Goal: Task Accomplishment & Management: Manage account settings

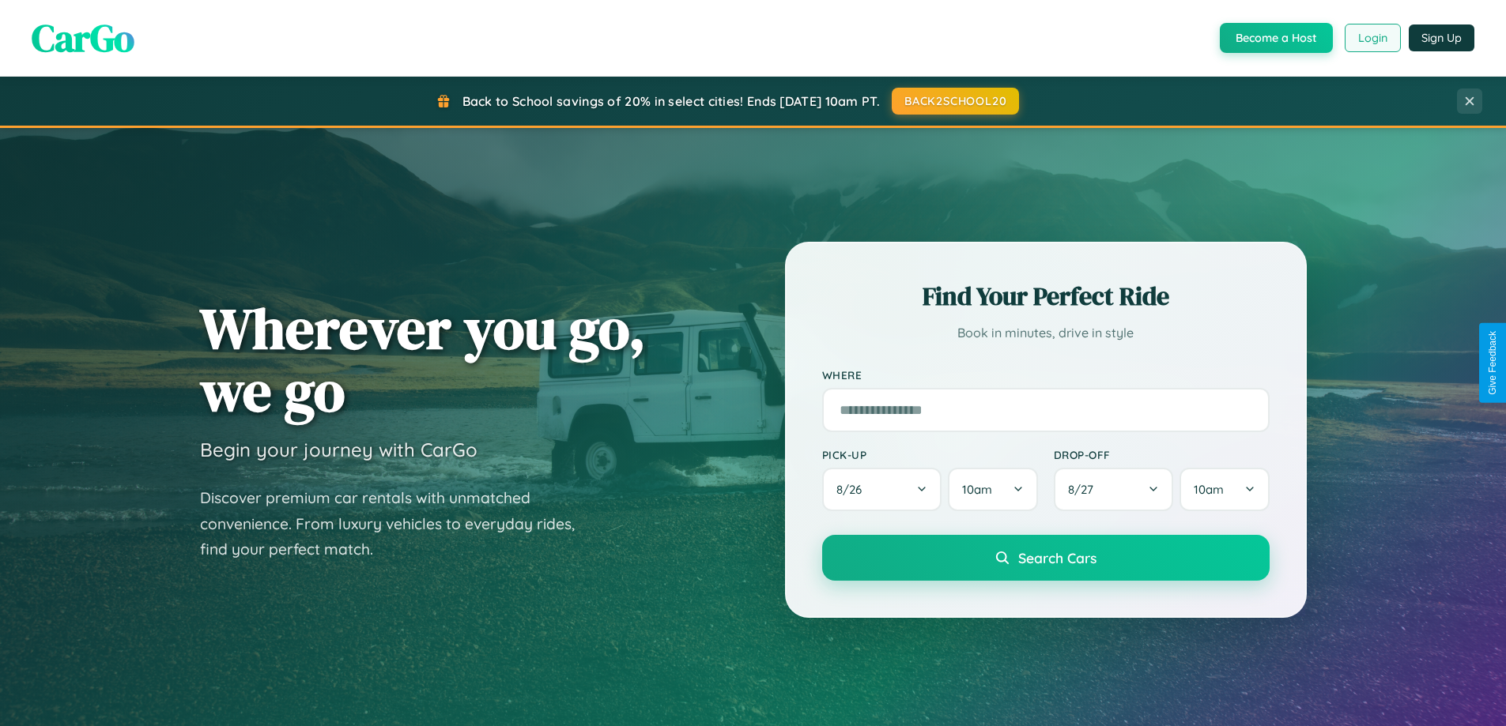
click at [1371, 38] on button "Login" at bounding box center [1373, 38] width 56 height 28
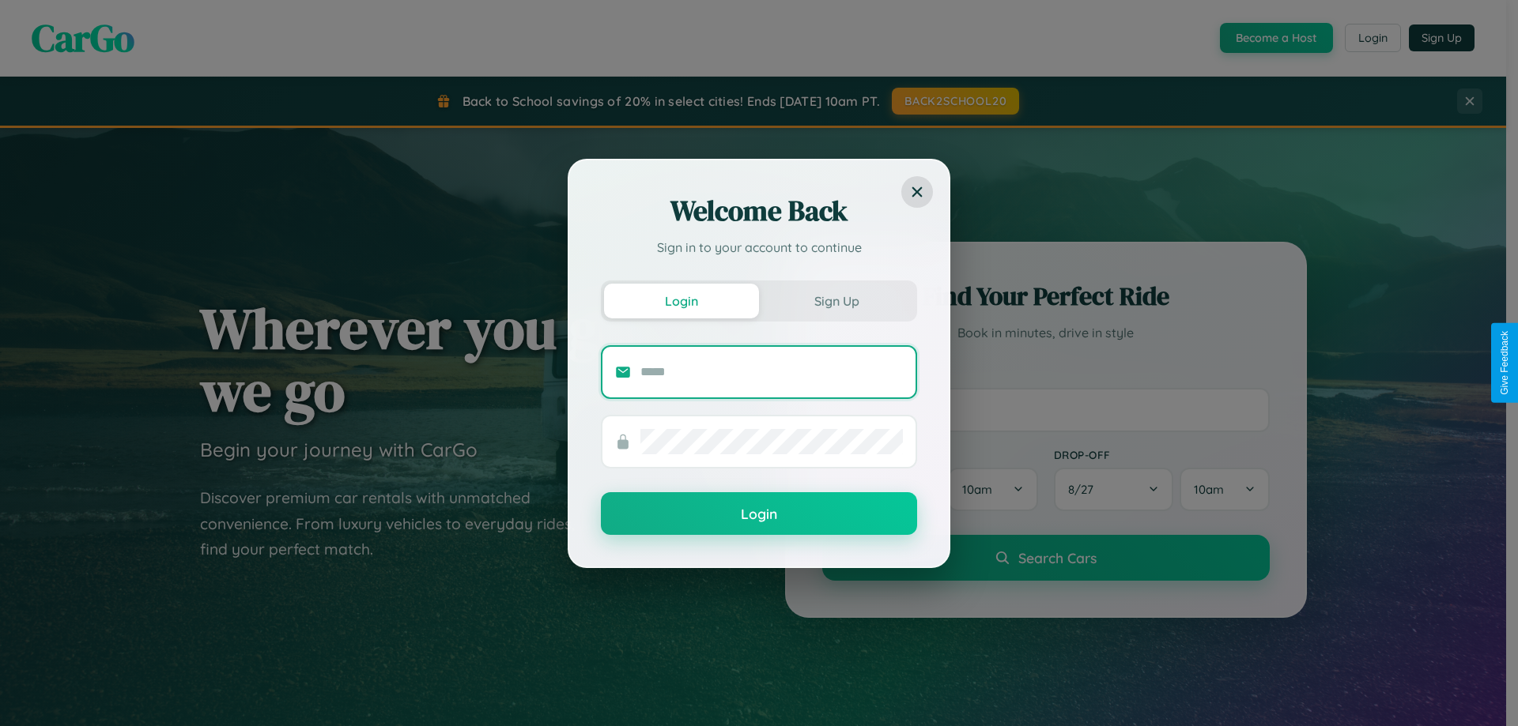
click at [771, 372] on input "text" at bounding box center [771, 372] width 262 height 25
type input "**********"
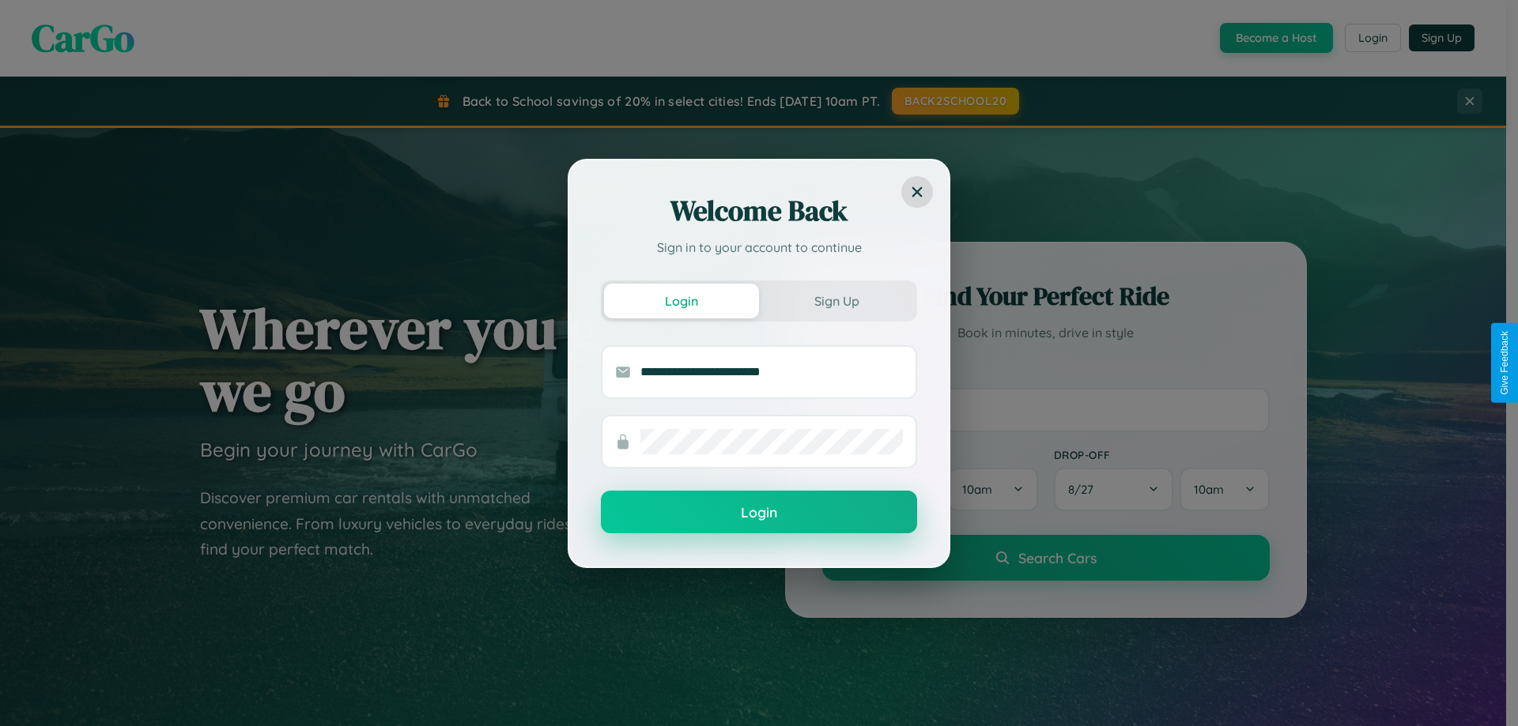
click at [759, 513] on button "Login" at bounding box center [759, 512] width 316 height 43
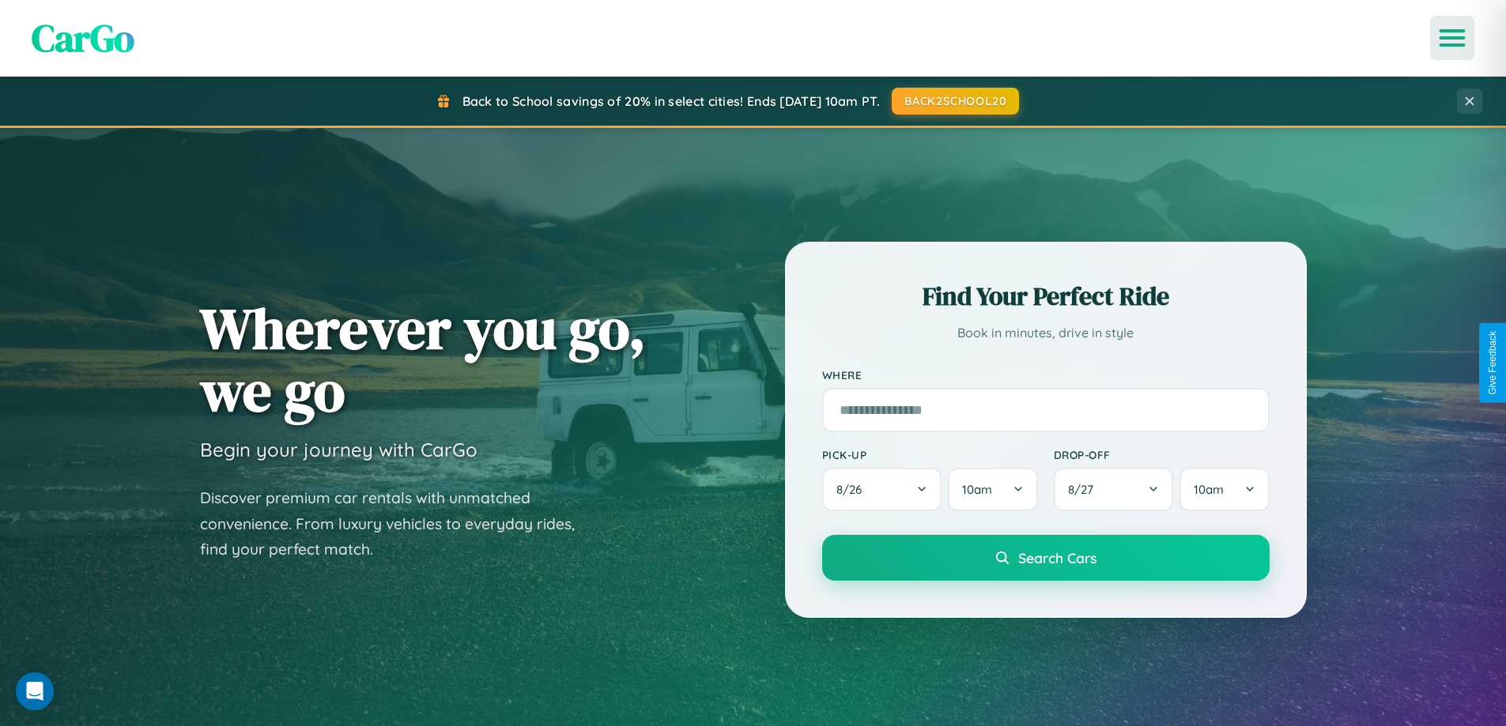
click at [1452, 38] on icon "Open menu" at bounding box center [1452, 38] width 23 height 14
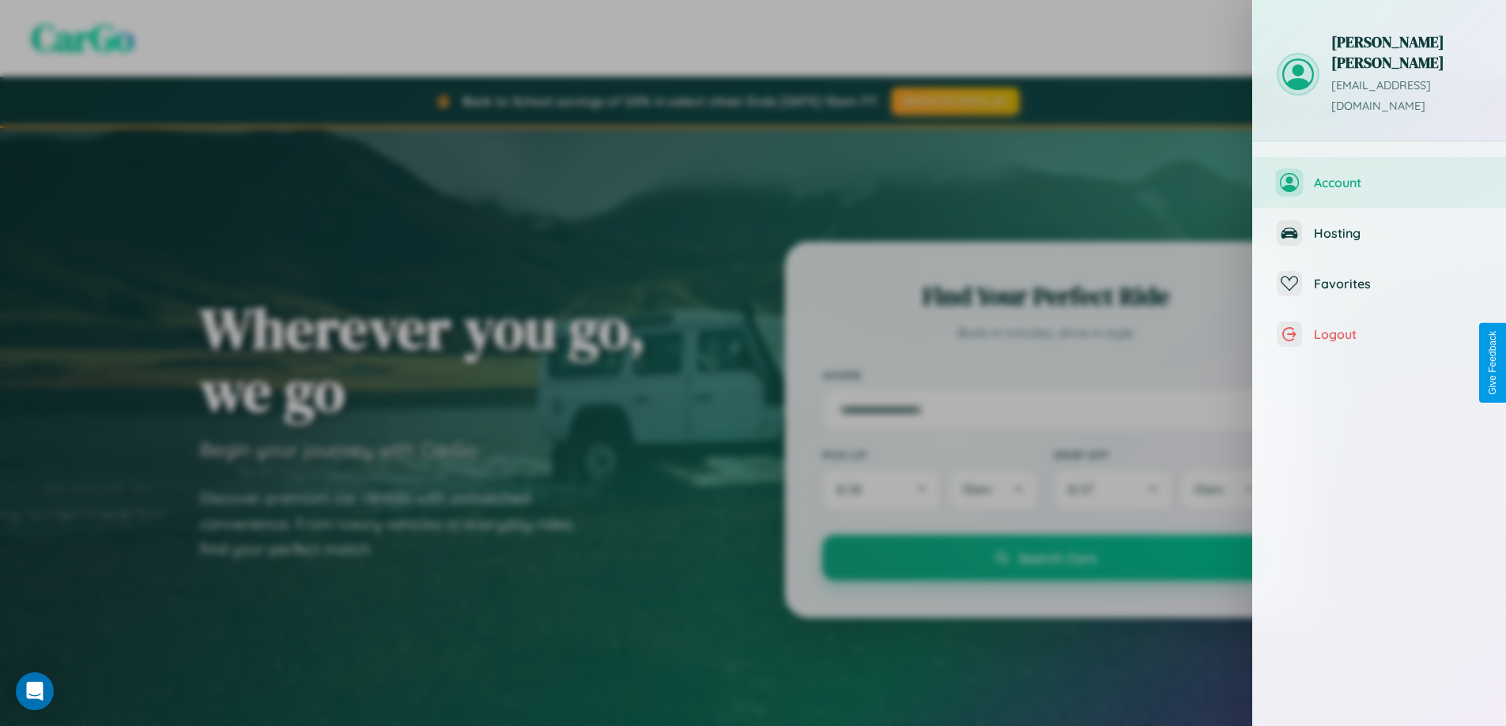
click at [1379, 175] on span "Account" at bounding box center [1398, 183] width 168 height 16
